Goal: Information Seeking & Learning: Learn about a topic

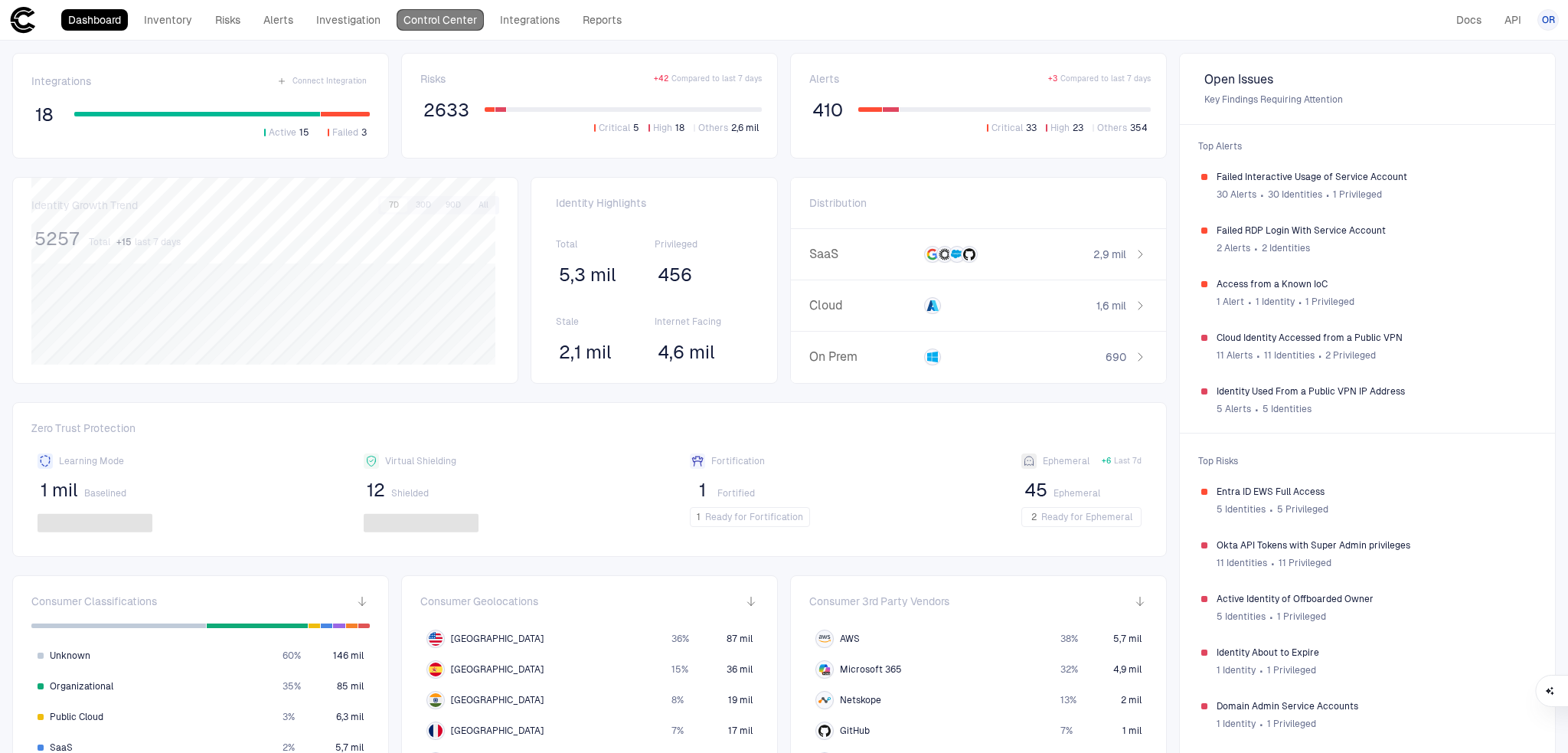
click at [433, 21] on link "Control Center" at bounding box center [441, 20] width 87 height 21
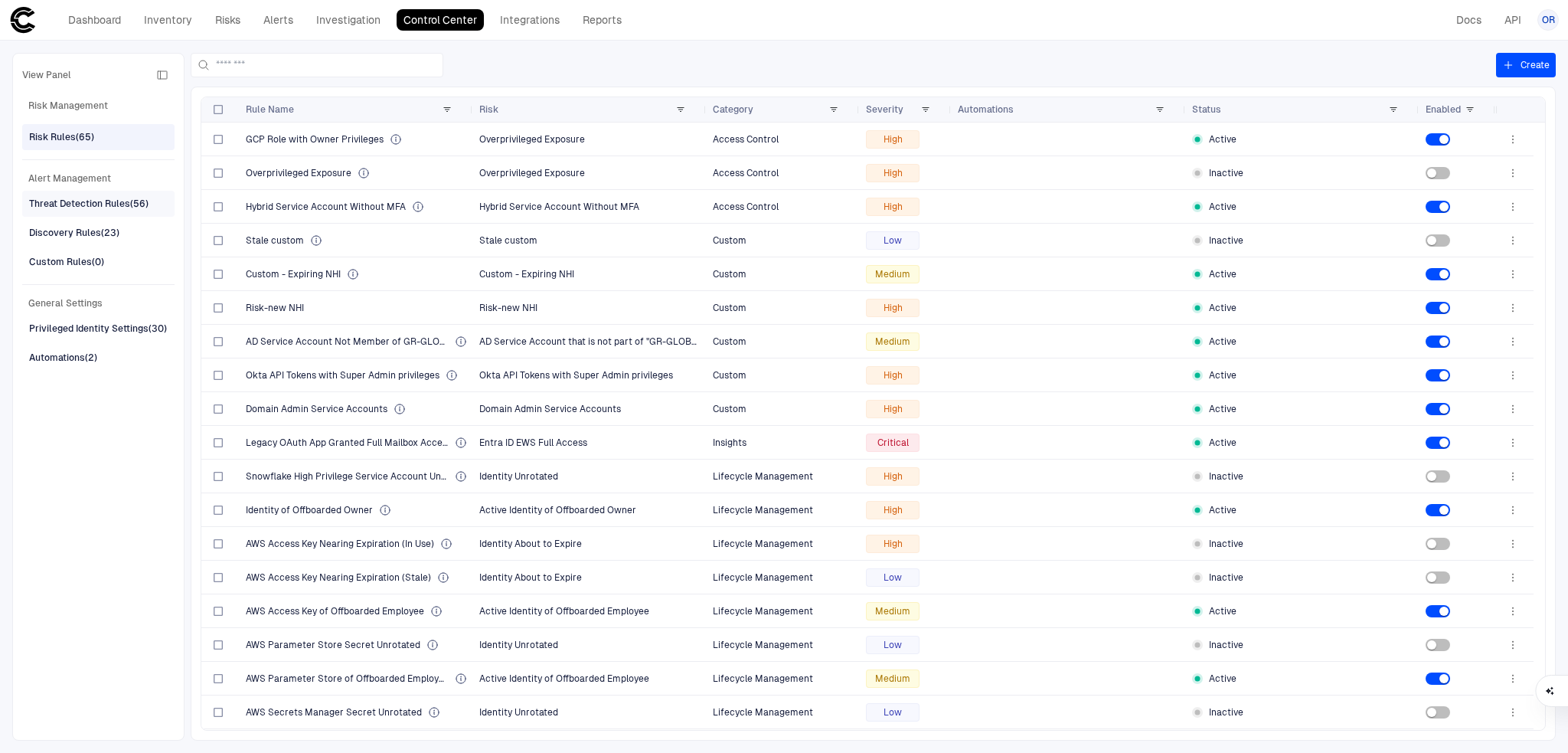
click at [110, 202] on div "Threat Detection Rules (56)" at bounding box center [89, 203] width 119 height 14
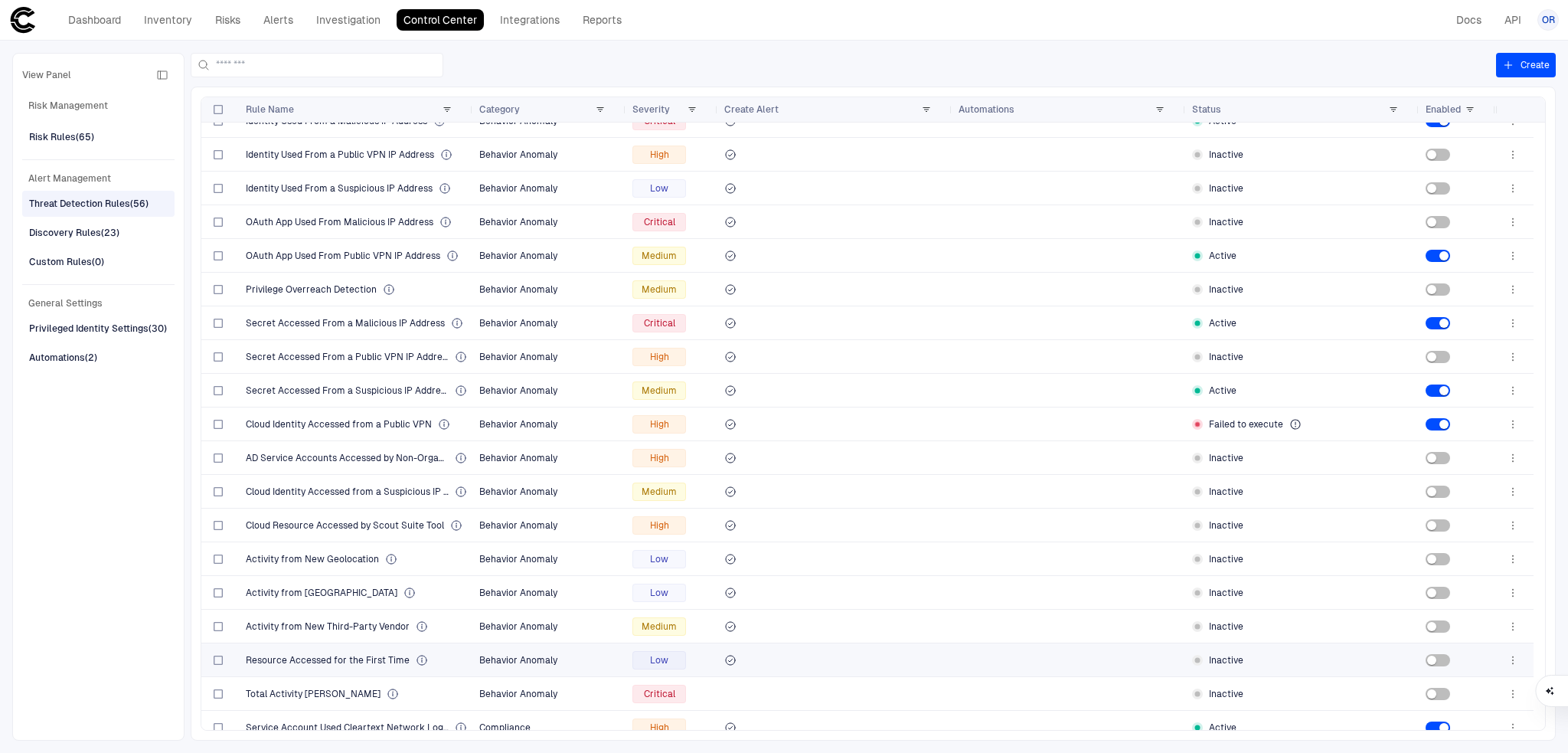
scroll to position [1278, 0]
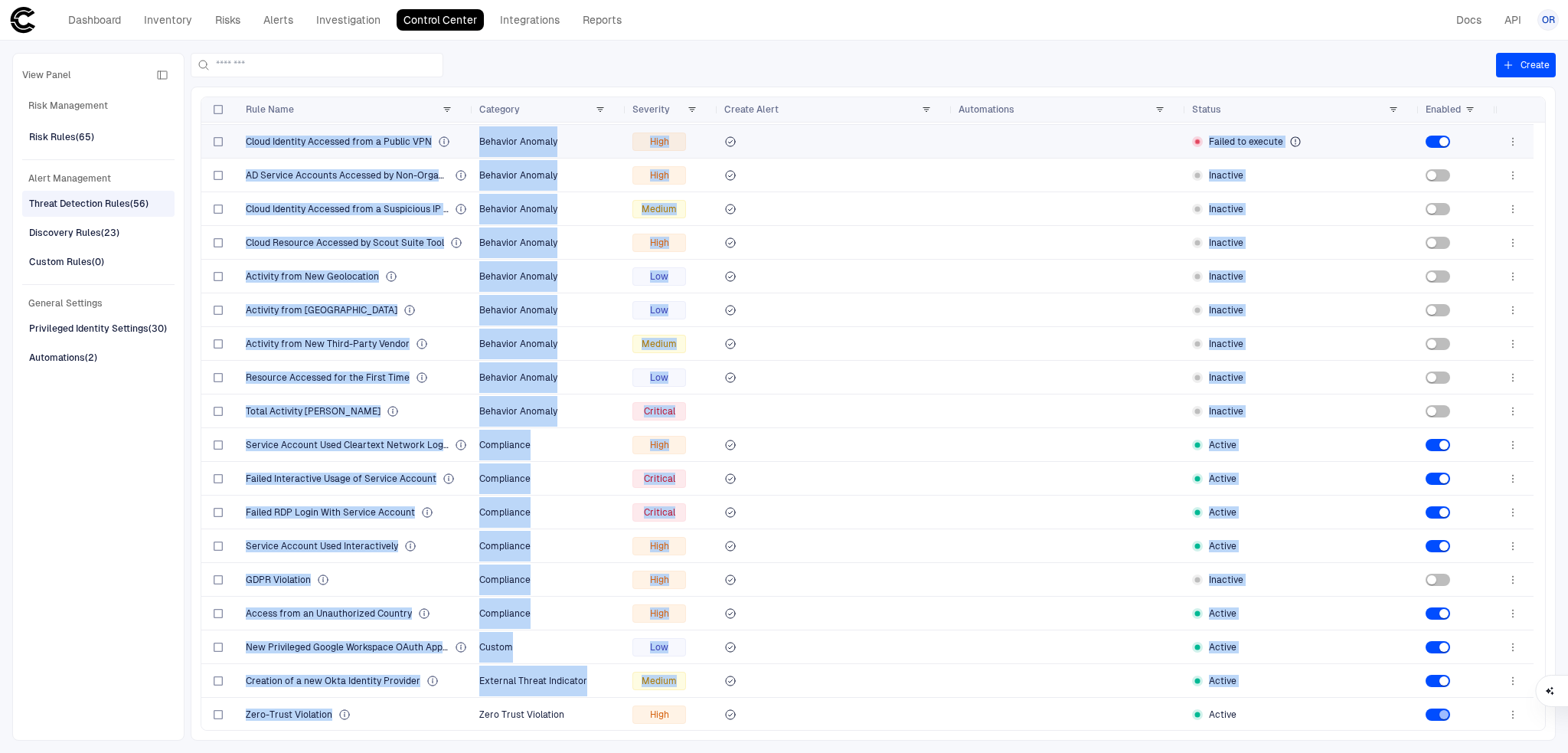
drag, startPoint x: 395, startPoint y: 714, endPoint x: 247, endPoint y: 142, distance: 590.8
copy div "Cloud Identity Accessed from a Public VPN Behavior Anomaly High Failed to execu…"
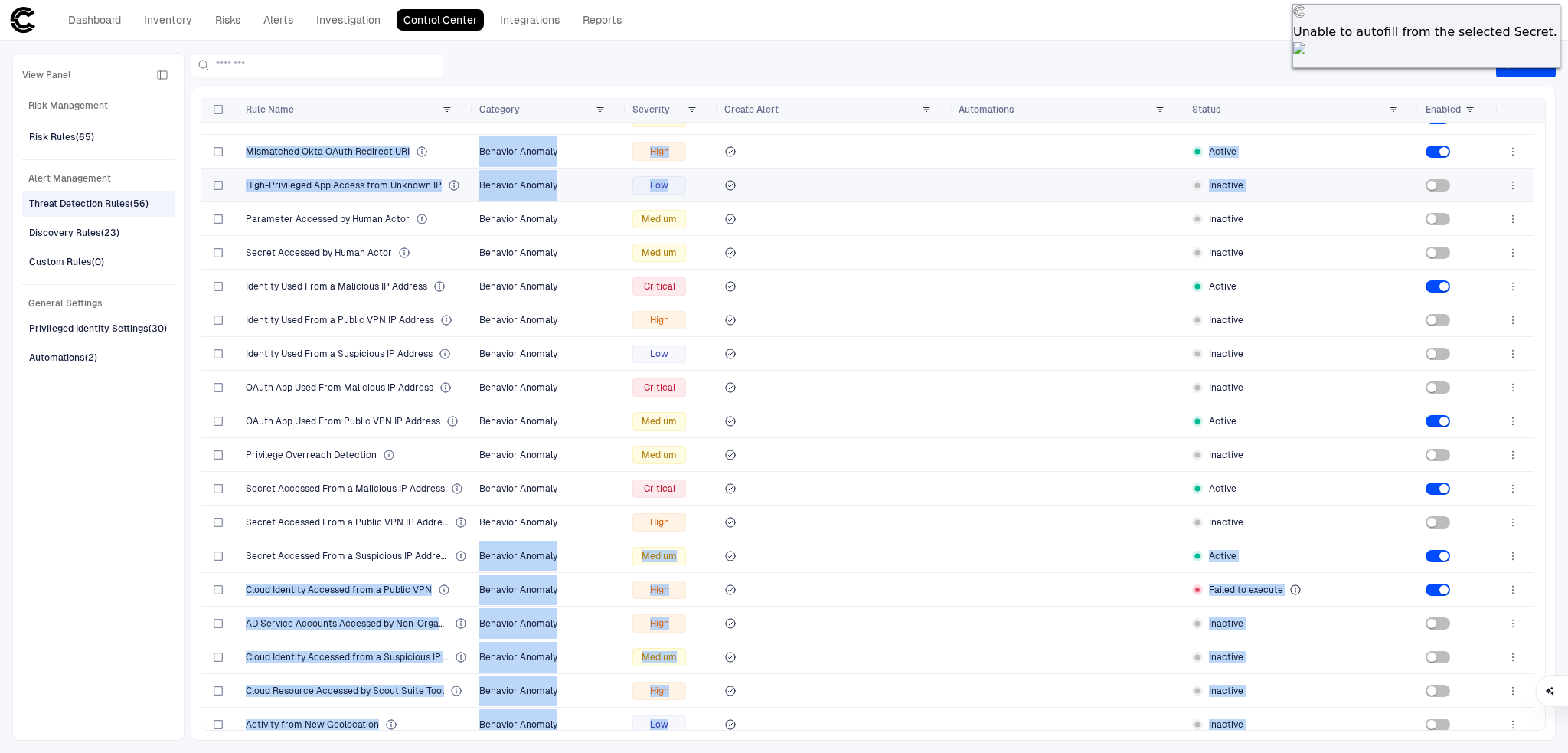
scroll to position [823, 0]
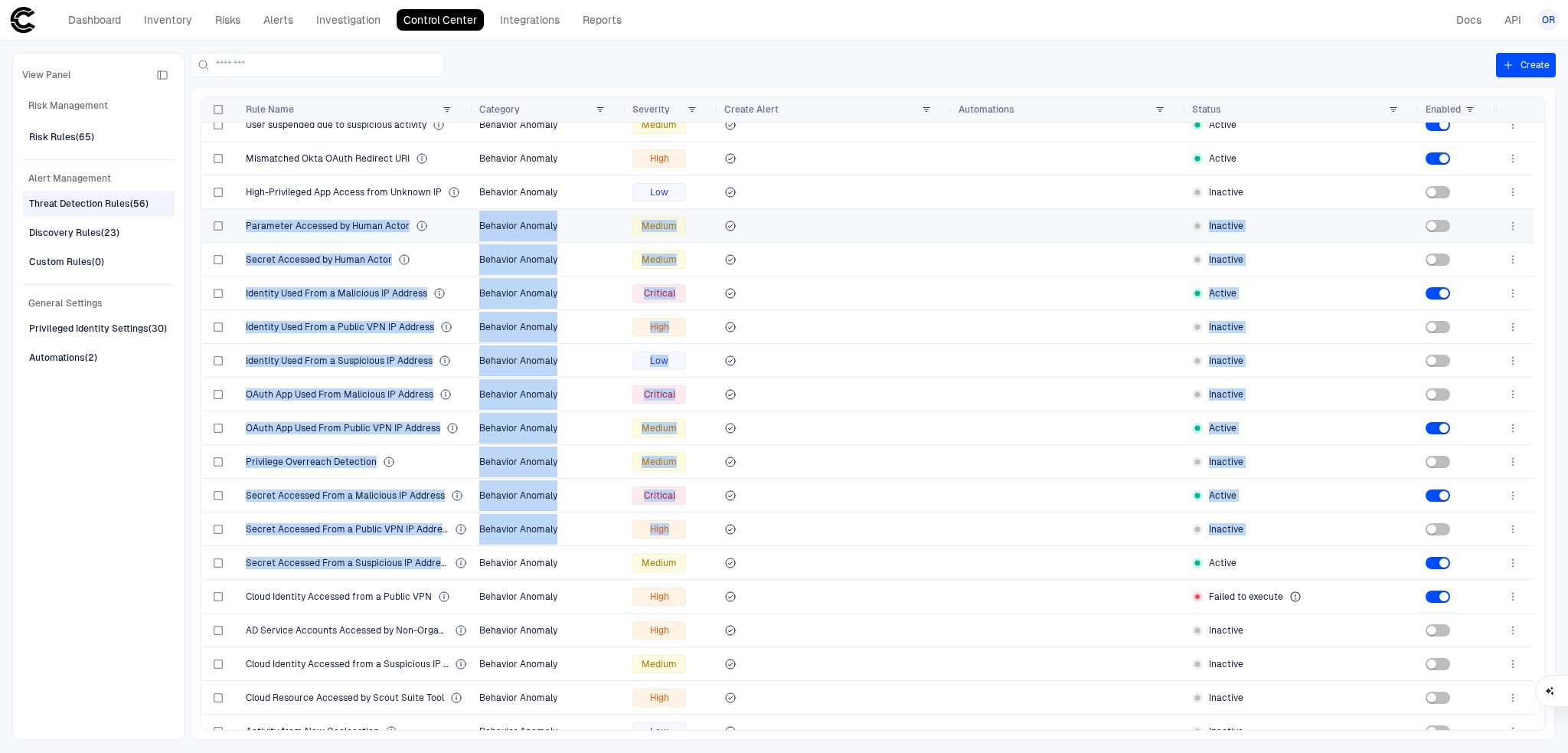
drag, startPoint x: 451, startPoint y: 499, endPoint x: 245, endPoint y: 216, distance: 350.0
click at [245, 216] on div "Parameter Accessed by Human Actor Behavior Anomaly Medium Inactive Secret Acces…" at bounding box center [848, 243] width 1294 height 1887
copy div "Parameter Accessed by Human Actor Behavior Anomaly Medium Inactive Secret Acces…"
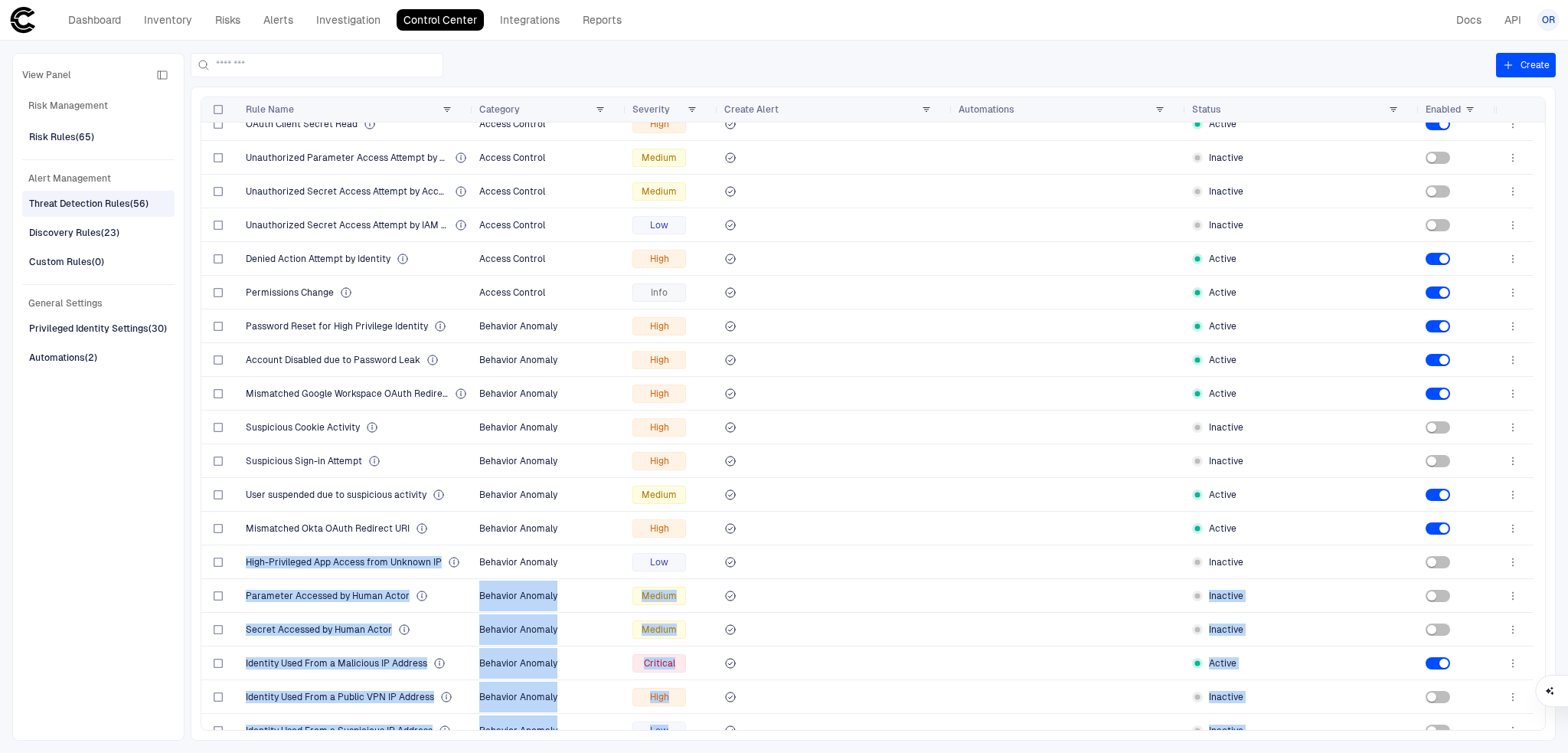
scroll to position [0, 0]
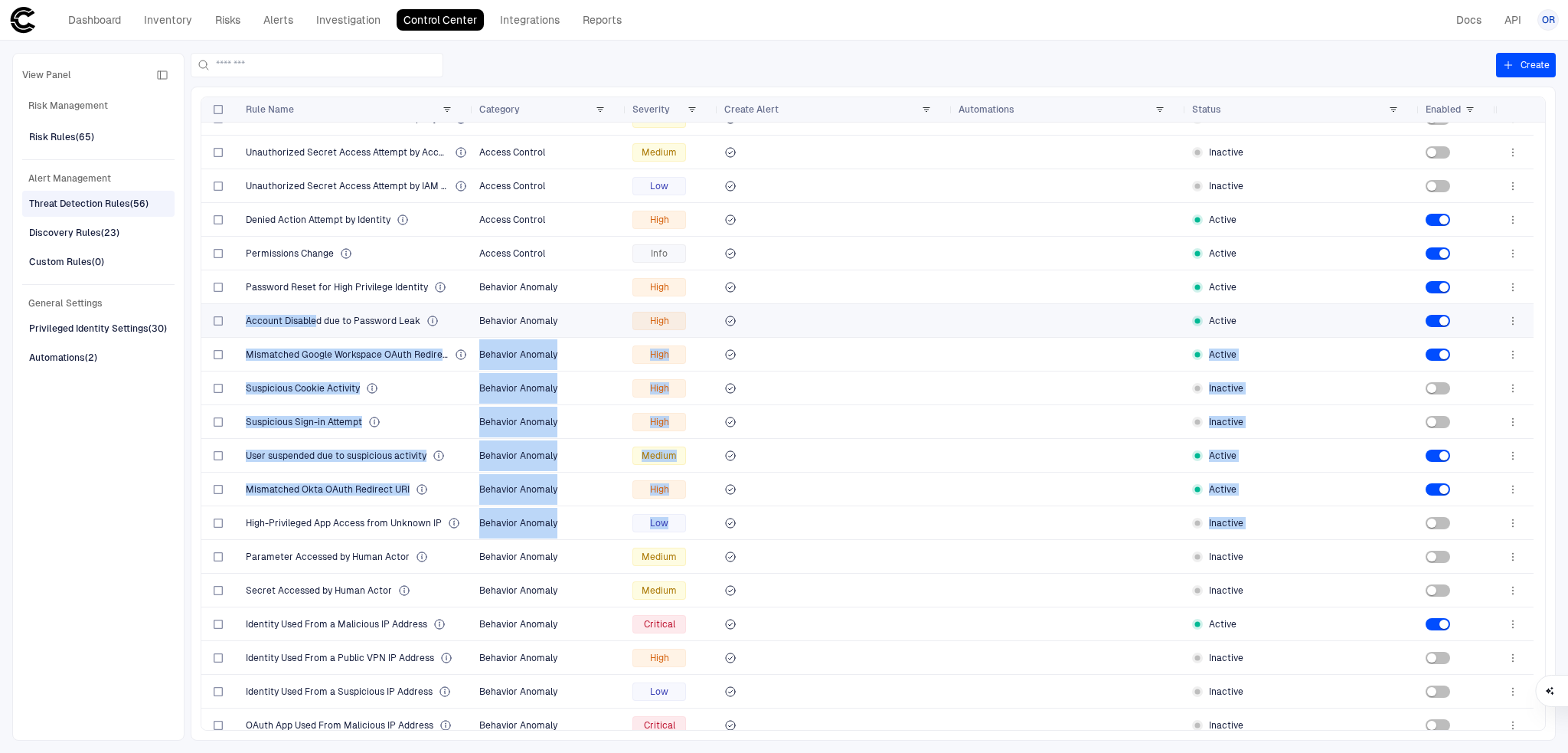
drag, startPoint x: 444, startPoint y: 725, endPoint x: 316, endPoint y: 304, distance: 440.0
click at [316, 304] on div "Parameter Accessed by Human Actor Behavior Anomaly Medium Inactive Secret Acces…" at bounding box center [848, 573] width 1294 height 1887
drag, startPoint x: 440, startPoint y: 534, endPoint x: 320, endPoint y: 422, distance: 164.1
click at [320, 422] on div "Parameter Accessed by Human Actor Behavior Anomaly Medium Inactive Secret Acces…" at bounding box center [848, 573] width 1294 height 1887
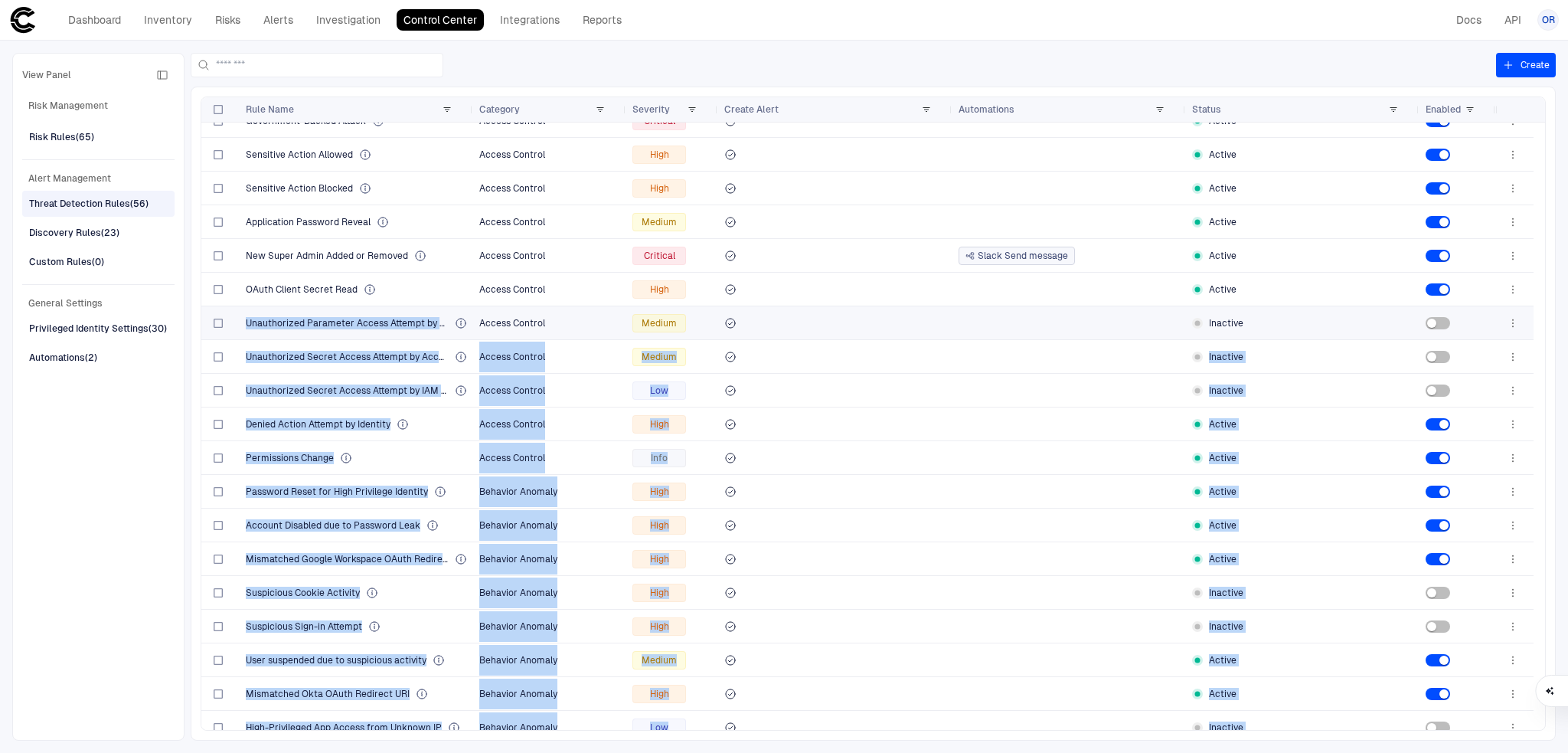
drag, startPoint x: 407, startPoint y: 558, endPoint x: 446, endPoint y: 330, distance: 231.3
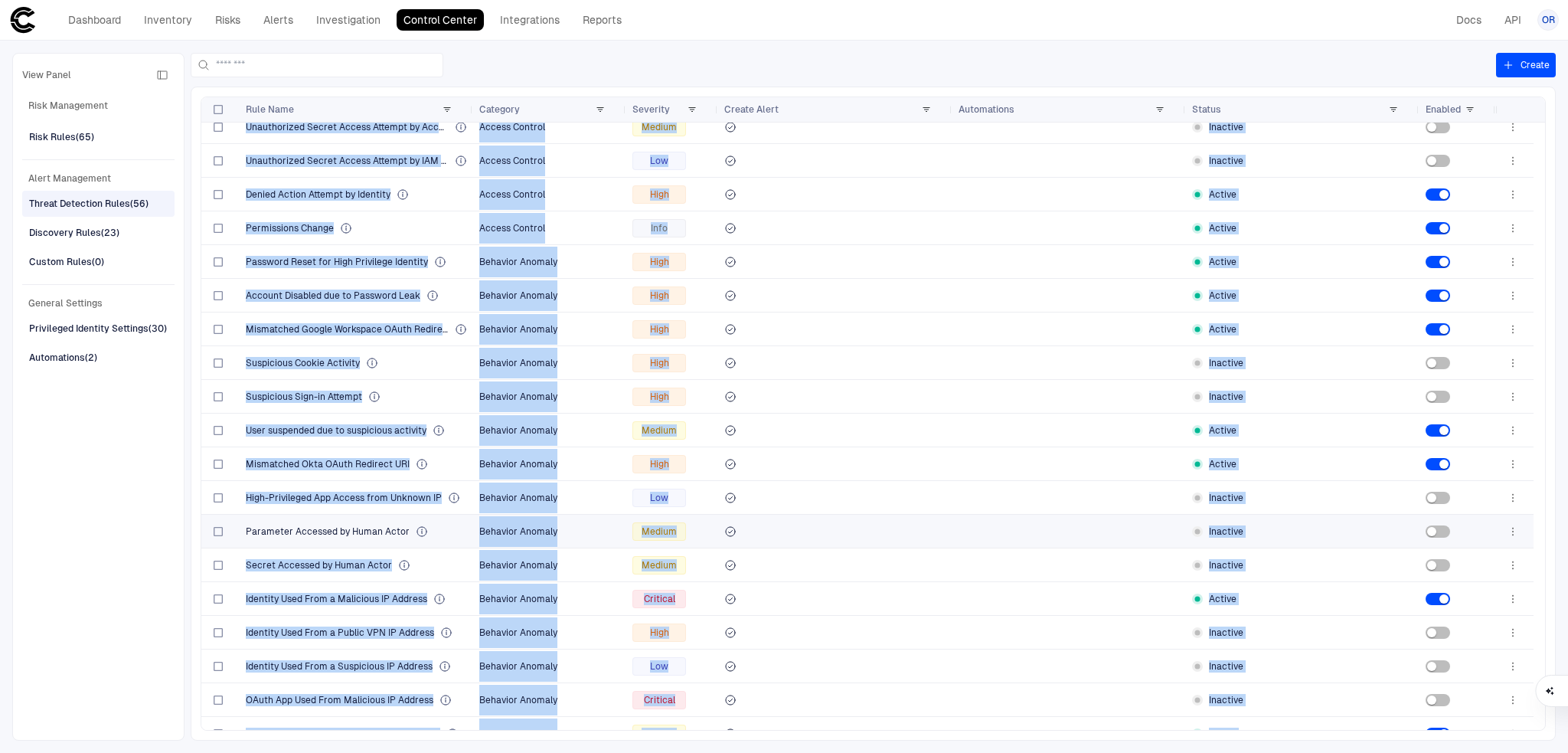
click at [445, 531] on div "Parameter Accessed by Human Actor" at bounding box center [356, 531] width 221 height 12
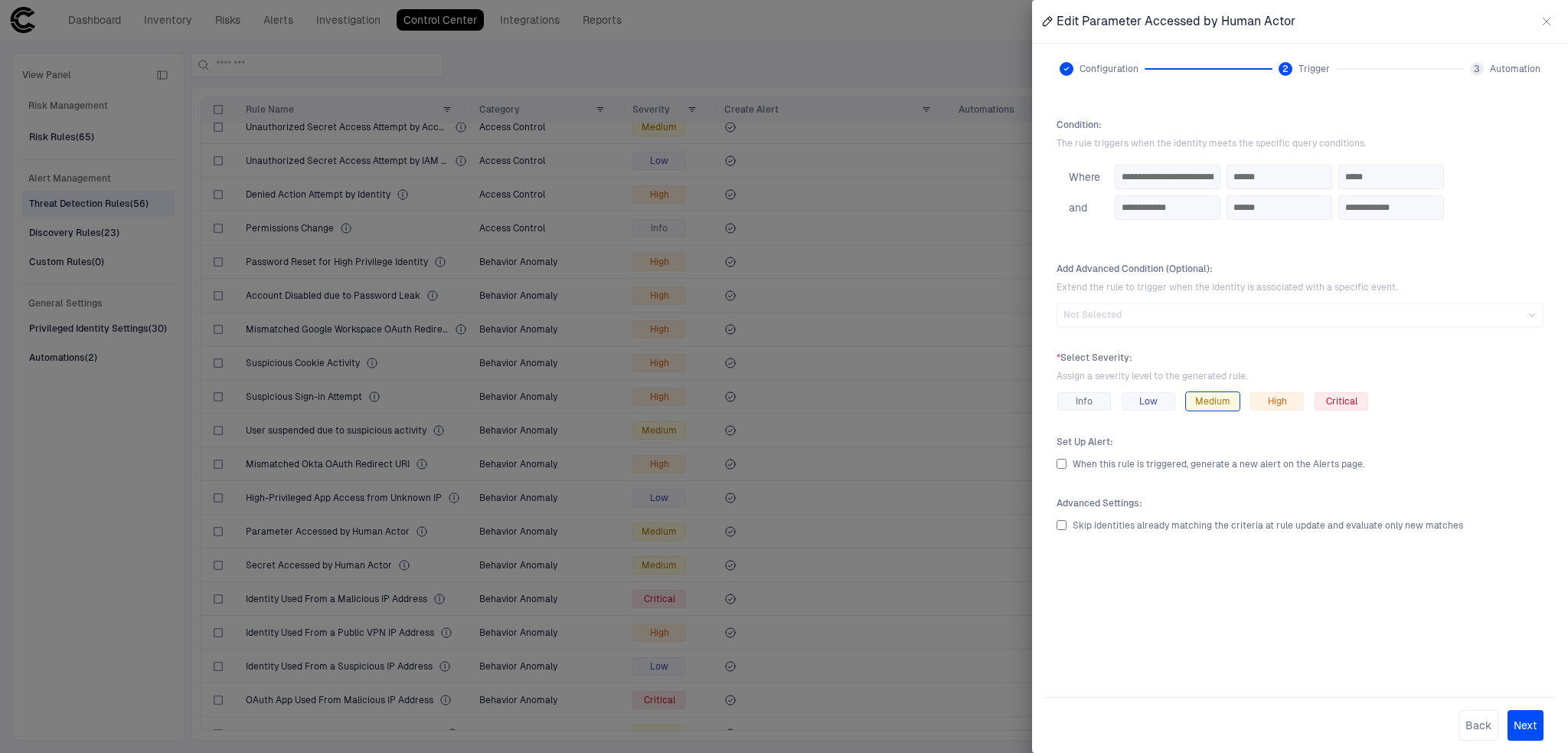
click at [1544, 15] on icon "button" at bounding box center [1547, 21] width 12 height 12
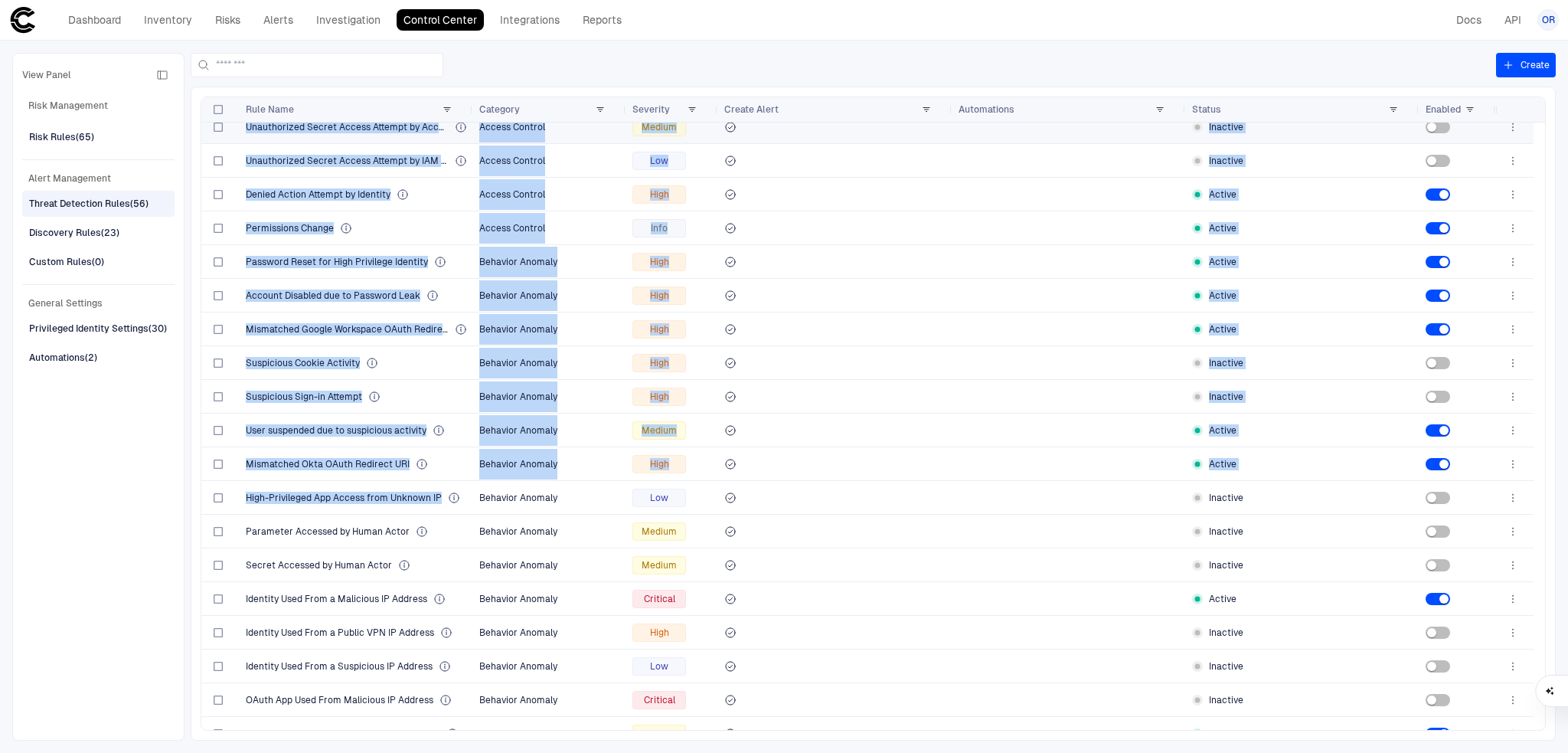
drag, startPoint x: 442, startPoint y: 496, endPoint x: 238, endPoint y: 135, distance: 414.7
click at [238, 135] on div "Security settings changed for the domain Access Control High Active High Privil…" at bounding box center [848, 548] width 1294 height 1887
copy div "Unauthorized Secret Access Attempt by Access Key Access Control Medium Inactive…"
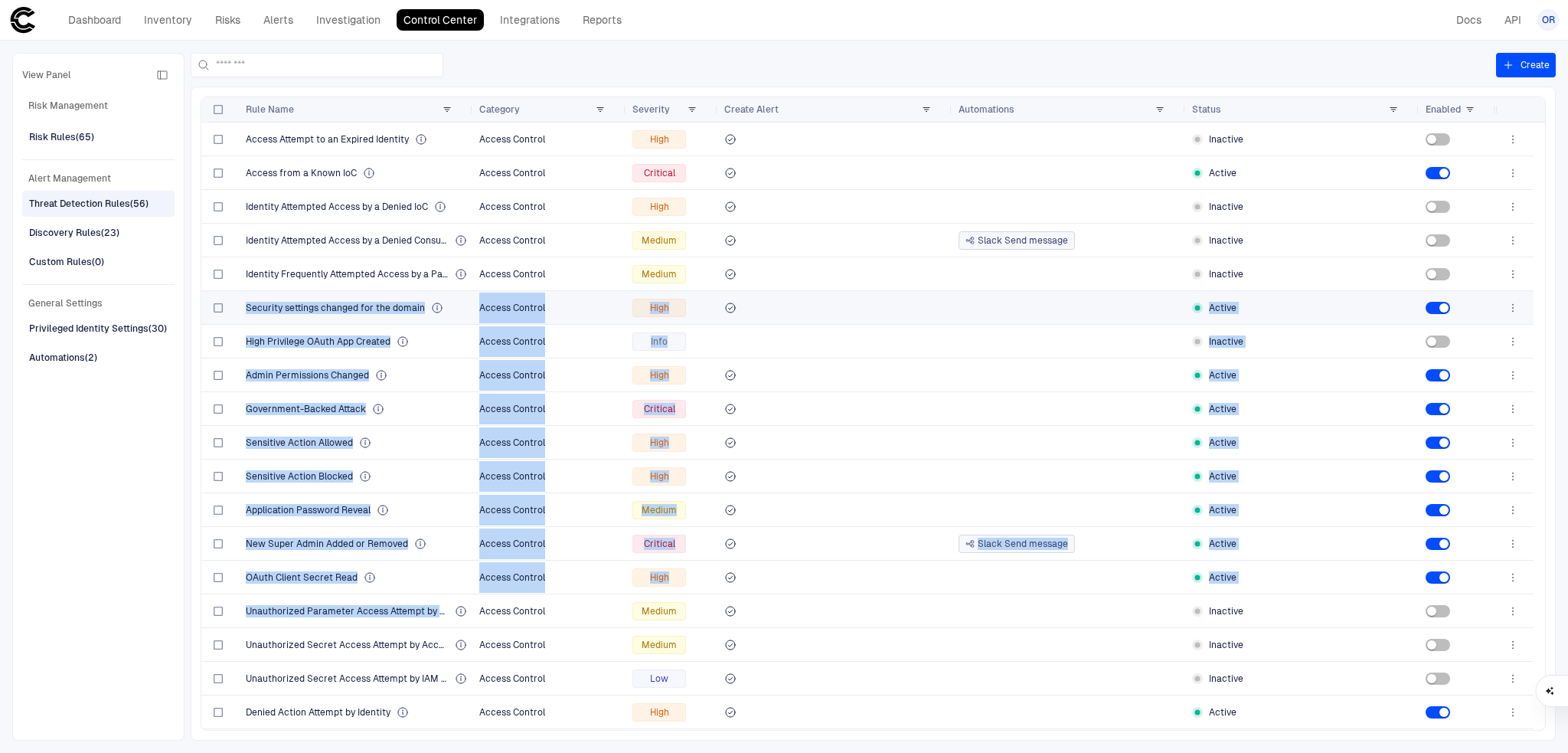
drag, startPoint x: 450, startPoint y: 612, endPoint x: 243, endPoint y: 300, distance: 374.4
copy div "Security settings changed for the domain Access Control High Active High Privil…"
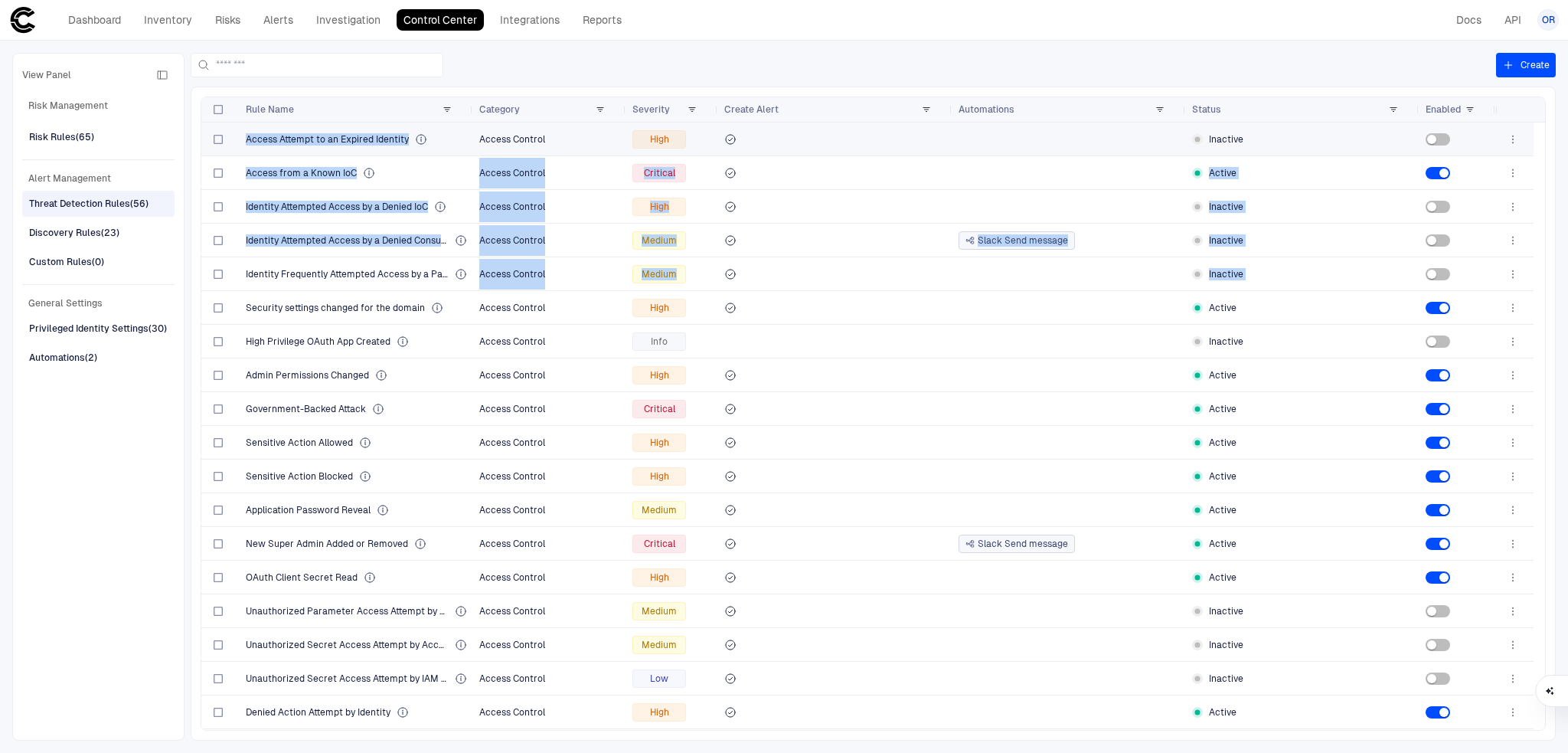
drag, startPoint x: 450, startPoint y: 280, endPoint x: 409, endPoint y: 131, distance: 154.5
copy div "ally Denied Consumer Access Control Medium Inactive Identity Attempted Access b…"
click at [49, 560] on div "View Panel Risk Management Risk Rules (65) Alert Management Threat Detection Ru…" at bounding box center [99, 397] width 153 height 668
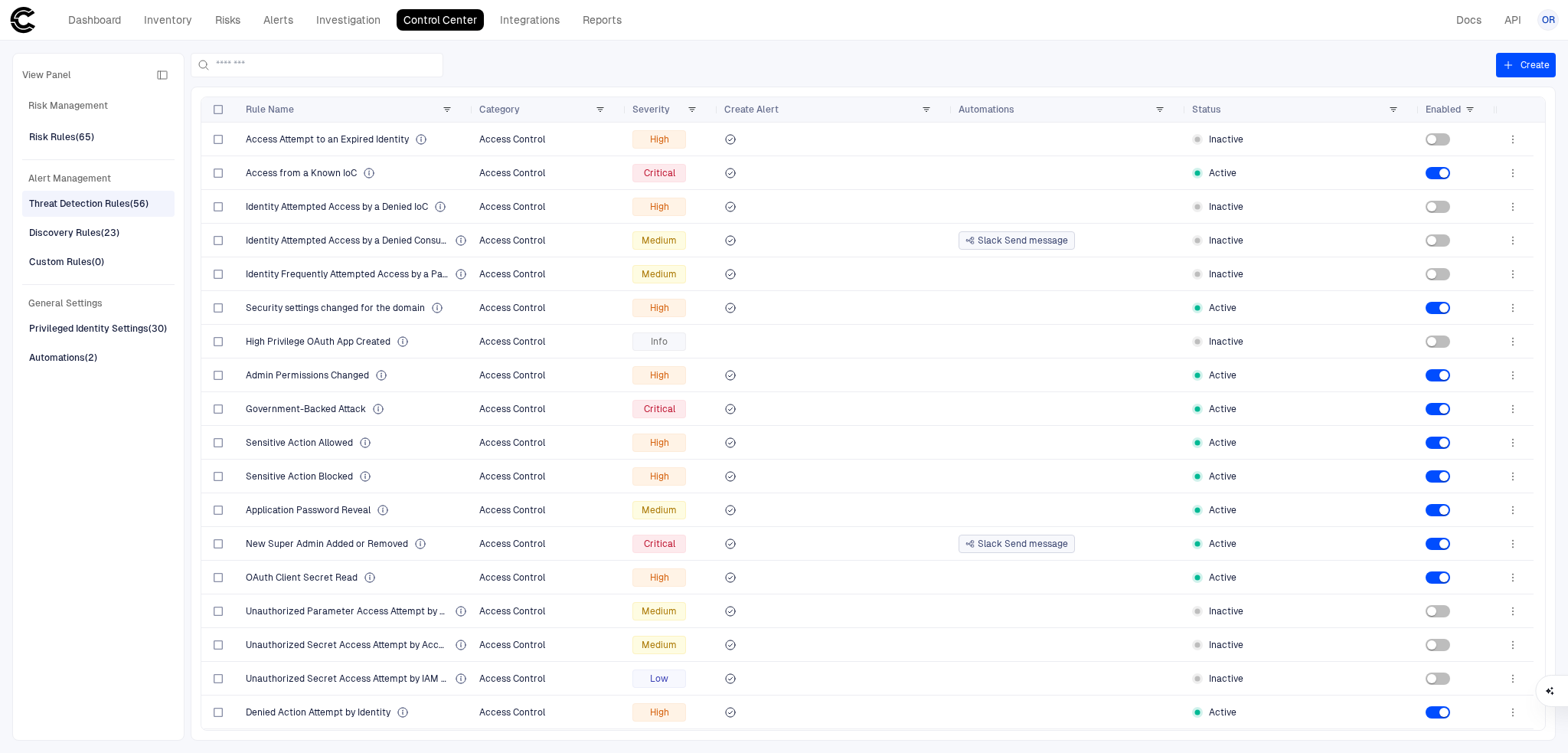
click at [45, 535] on div "View Panel Risk Management Risk Rules (65) Alert Management Threat Detection Ru…" at bounding box center [99, 397] width 153 height 668
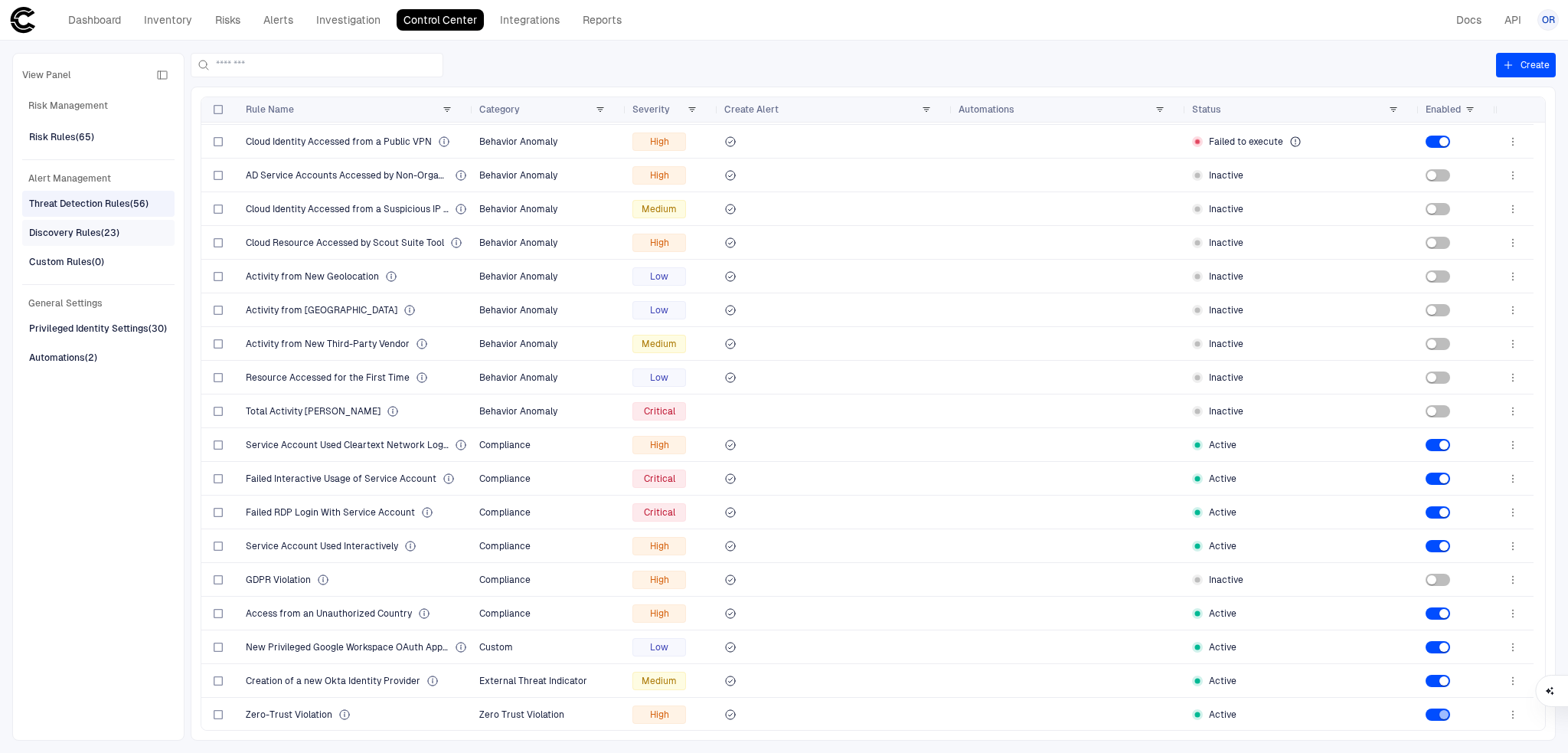
click at [122, 225] on div "Discovery Rules (23)" at bounding box center [100, 232] width 142 height 25
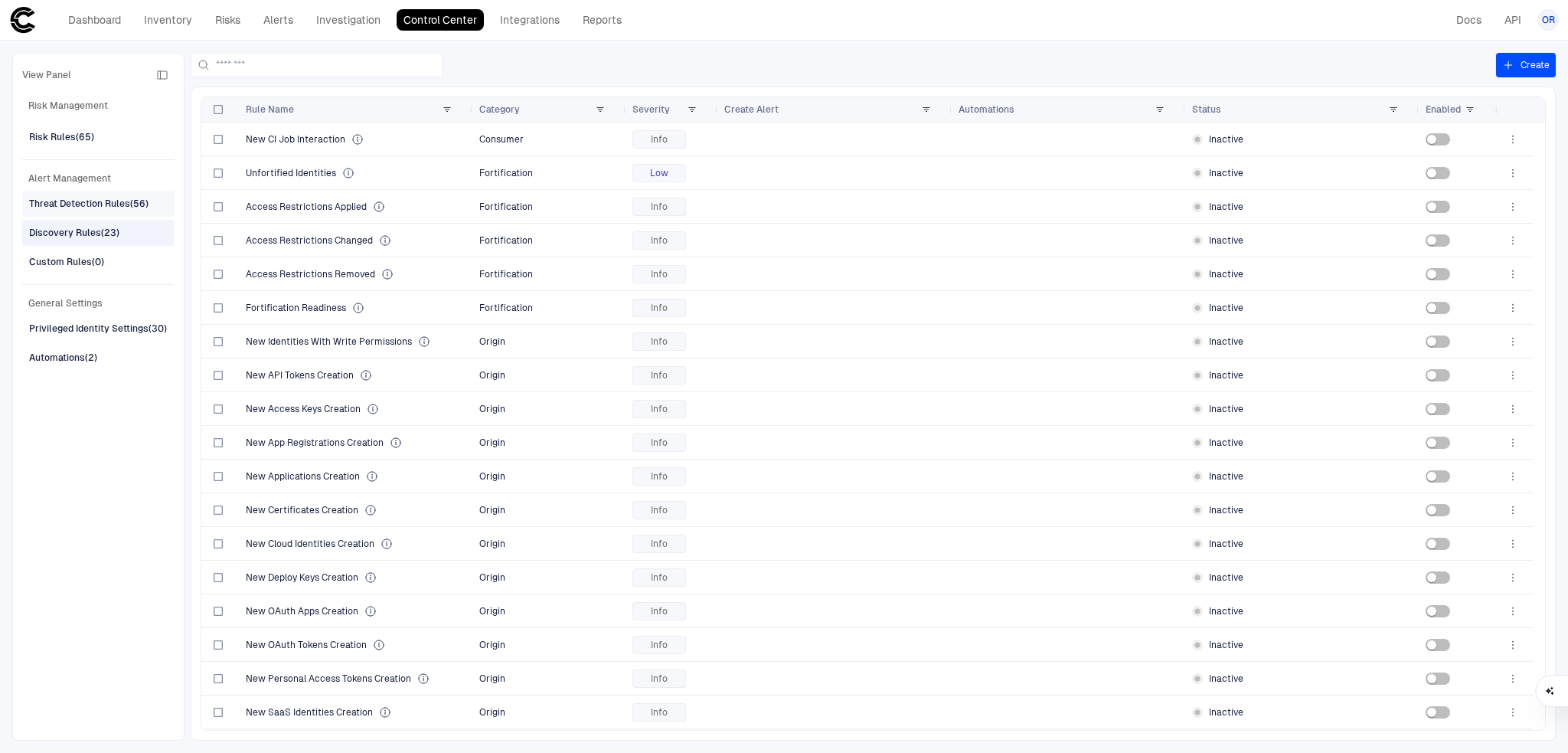
click at [82, 199] on div "Threat Detection Rules (56)" at bounding box center [89, 203] width 119 height 14
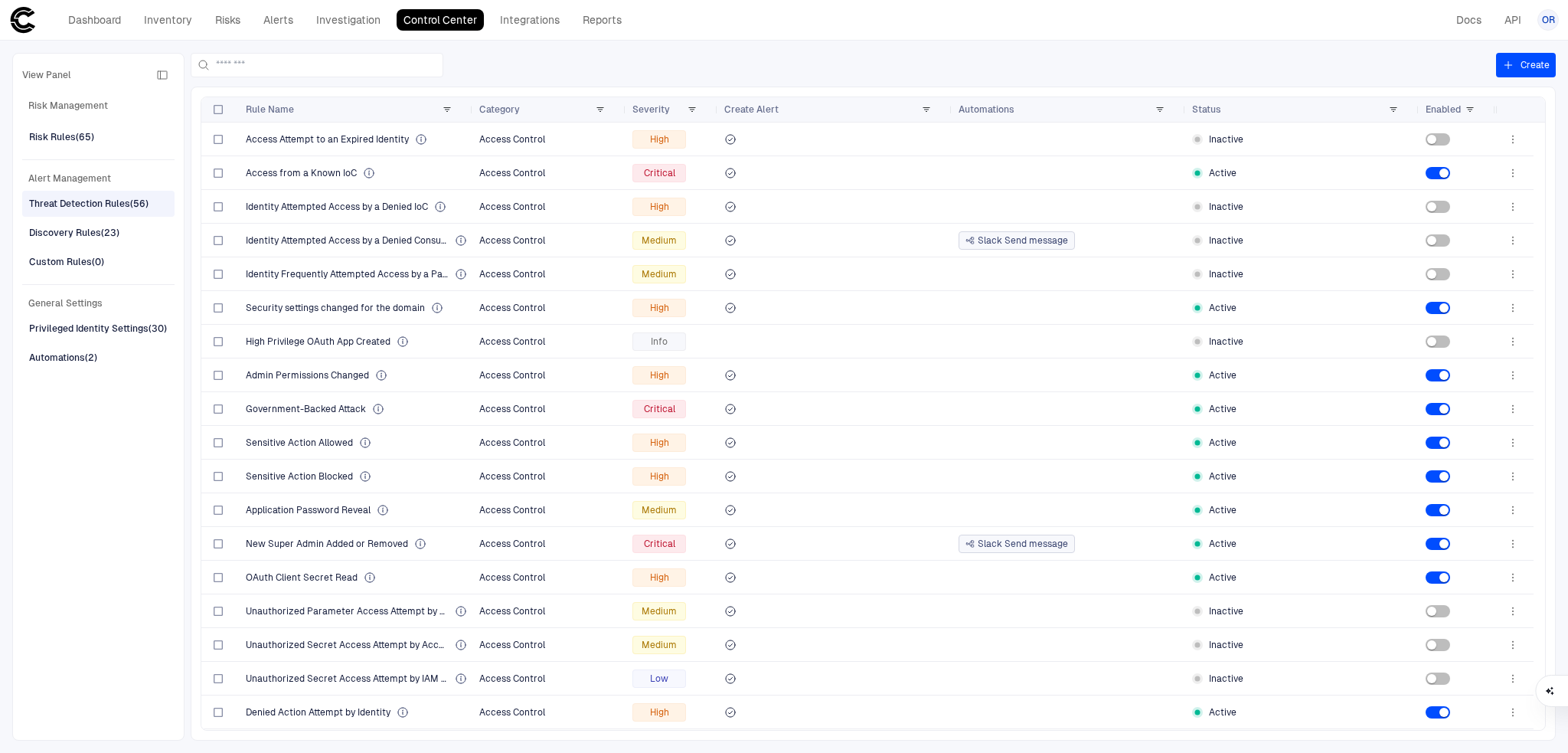
click at [119, 408] on div "View Panel Risk Management Risk Rules (65) Alert Management Threat Detection Ru…" at bounding box center [99, 397] width 153 height 668
